Goal: Task Accomplishment & Management: Use online tool/utility

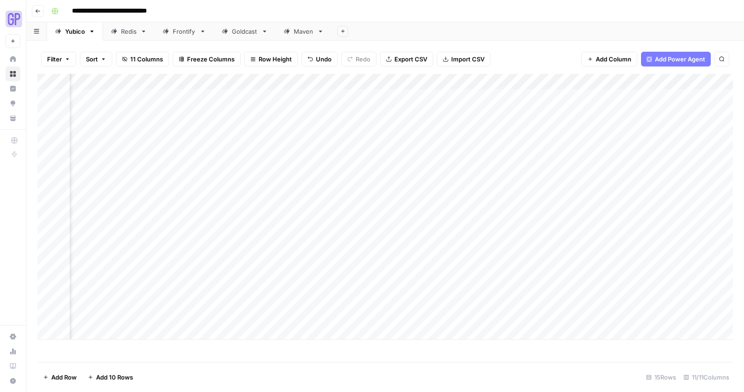
scroll to position [0, 282]
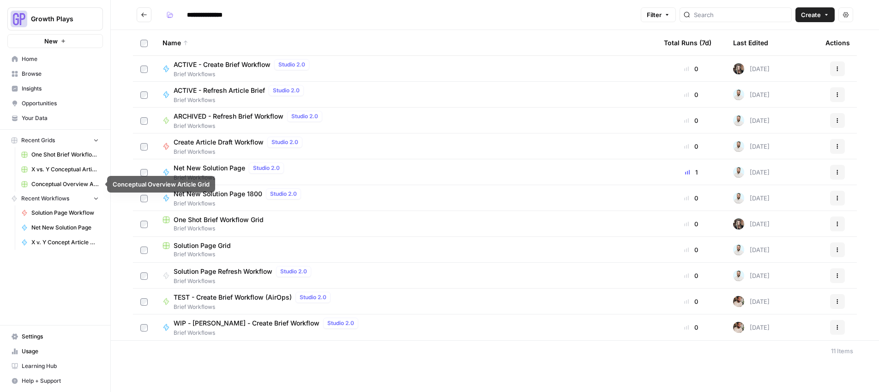
click at [43, 151] on span "One Shot Brief Workflow Grid" at bounding box center [64, 155] width 67 height 8
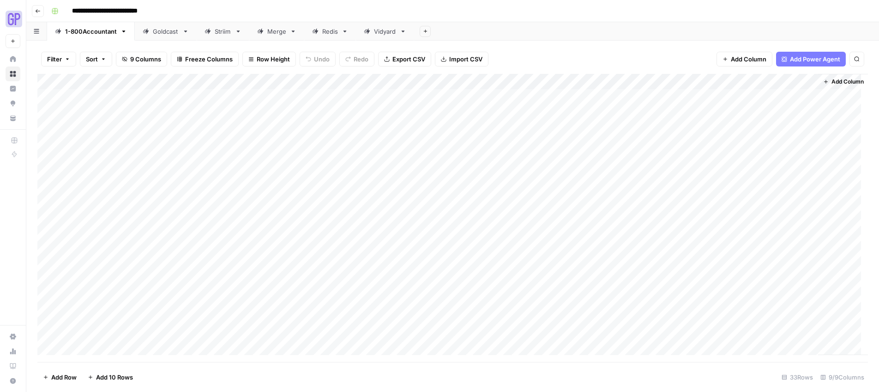
click at [150, 35] on div "Goldcast" at bounding box center [161, 31] width 36 height 9
click at [90, 286] on div "Add Column" at bounding box center [452, 183] width 831 height 219
type textarea "*"
type textarea "********"
click at [179, 288] on div "Add Column" at bounding box center [452, 191] width 831 height 235
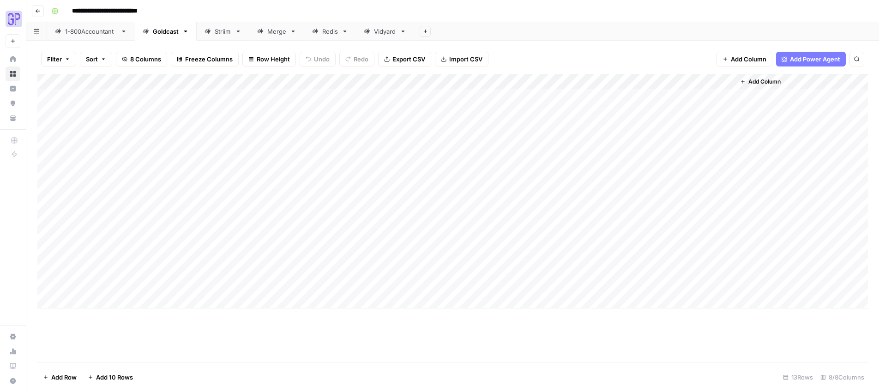
click at [179, 288] on div "Add Column" at bounding box center [452, 191] width 831 height 235
type textarea "**********"
drag, startPoint x: 180, startPoint y: 325, endPoint x: 207, endPoint y: 313, distance: 29.2
click at [181, 325] on div "Add Column" at bounding box center [452, 218] width 831 height 288
click at [279, 285] on div "Add Column" at bounding box center [452, 191] width 831 height 235
